Goal: Task Accomplishment & Management: Complete application form

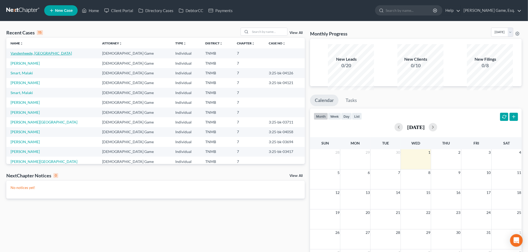
click at [49, 56] on link "Vandenheede, [GEOGRAPHIC_DATA]" at bounding box center [41, 53] width 61 height 4
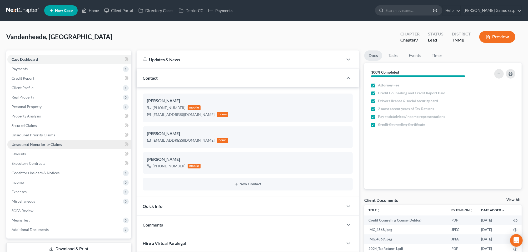
scroll to position [132, 0]
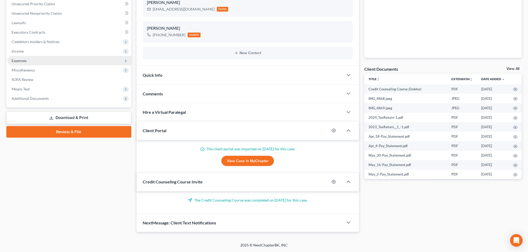
click at [25, 63] on span "Expenses" at bounding box center [19, 60] width 15 height 4
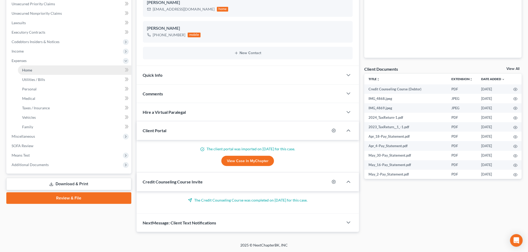
click at [38, 75] on link "Home" at bounding box center [74, 70] width 113 height 9
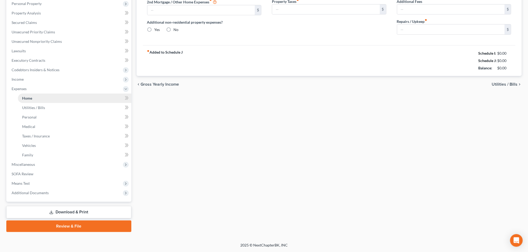
type input "485.00"
type input "0.00"
radio input "true"
type input "0.00"
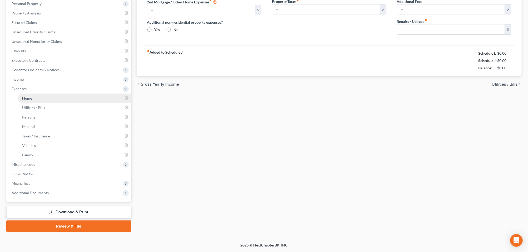
type input "0.00"
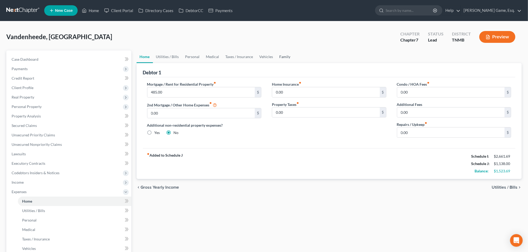
click at [294, 63] on link "Family" at bounding box center [284, 57] width 17 height 13
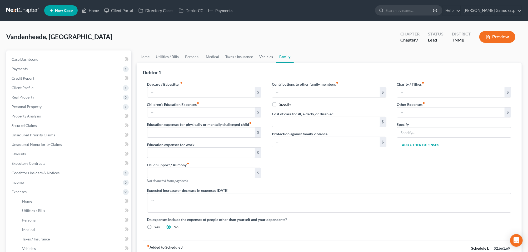
click at [276, 63] on link "Vehicles" at bounding box center [266, 57] width 20 height 13
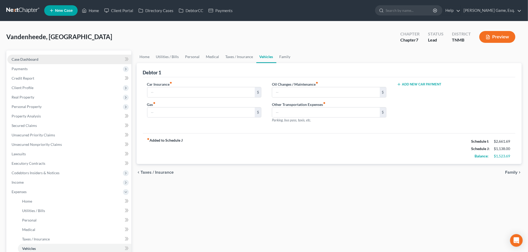
click at [38, 62] on span "Case Dashboard" at bounding box center [25, 59] width 27 height 4
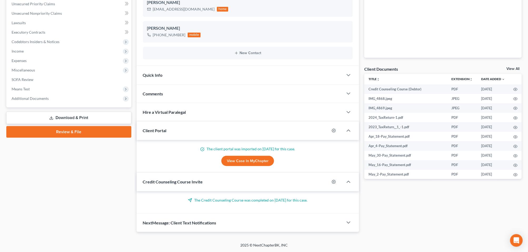
scroll to position [99, 0]
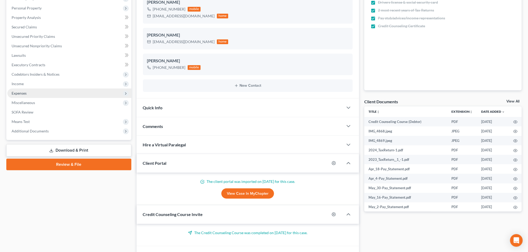
click at [27, 96] on span "Expenses" at bounding box center [19, 93] width 15 height 4
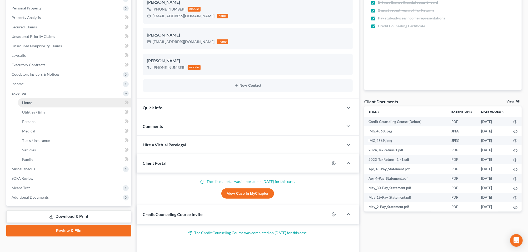
click at [32, 105] on span "Home" at bounding box center [27, 103] width 10 height 4
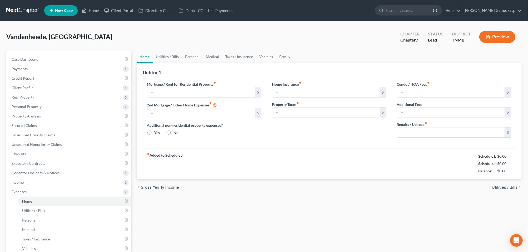
type input "485.00"
type input "0.00"
radio input "true"
type input "0.00"
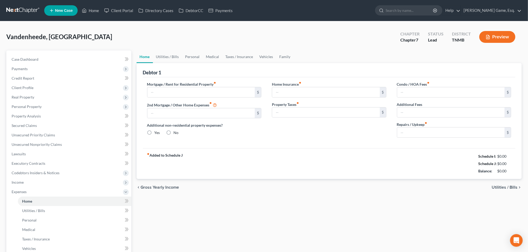
type input "0.00"
click at [302, 44] on div "Vandenheede, [GEOGRAPHIC_DATA] Upgraded Chapter Chapter 7 Status Lead District …" at bounding box center [263, 39] width 515 height 23
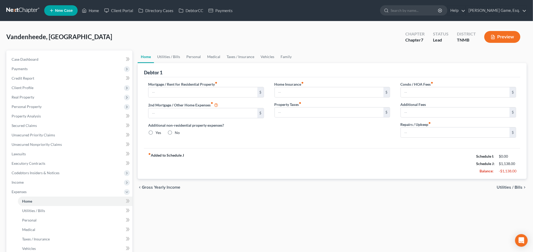
type input "485.00"
type input "0.00"
radio input "true"
type input "0.00"
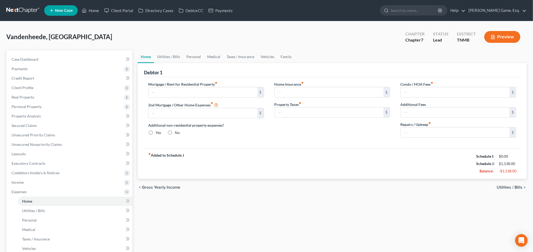
type input "0.00"
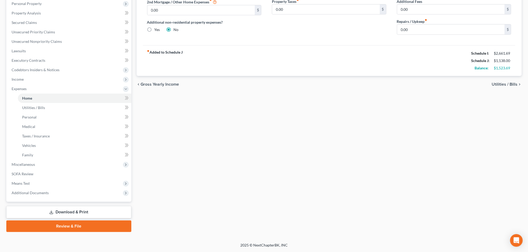
scroll to position [190, 0]
